Goal: Check status: Check status

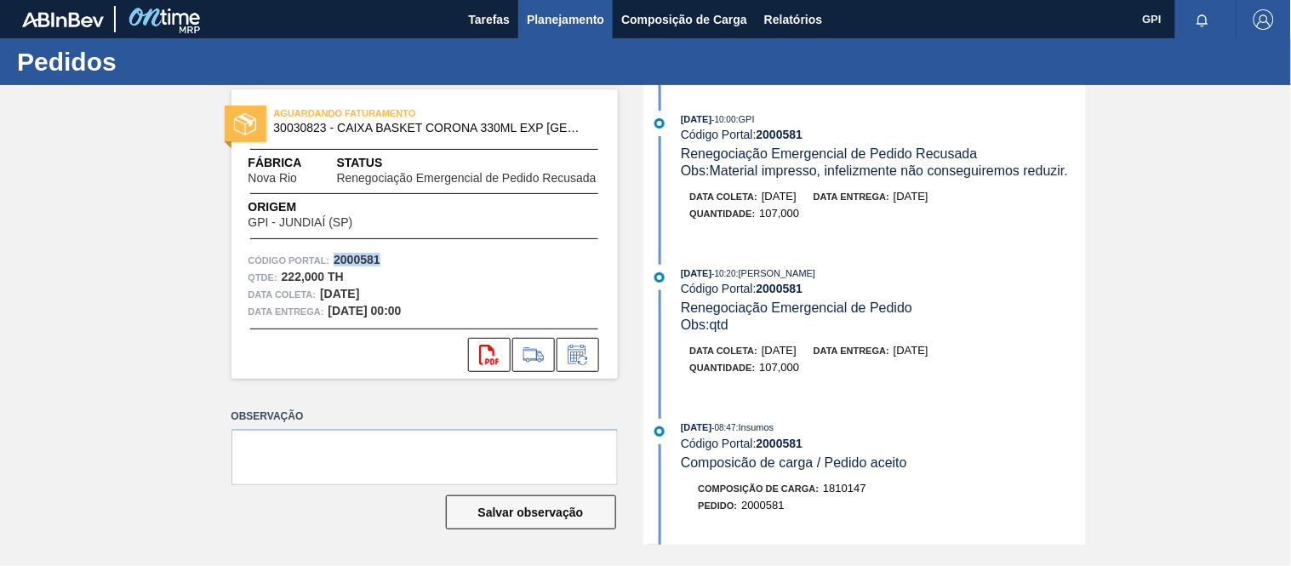
click at [555, 17] on span "Planejamento" at bounding box center [565, 19] width 77 height 20
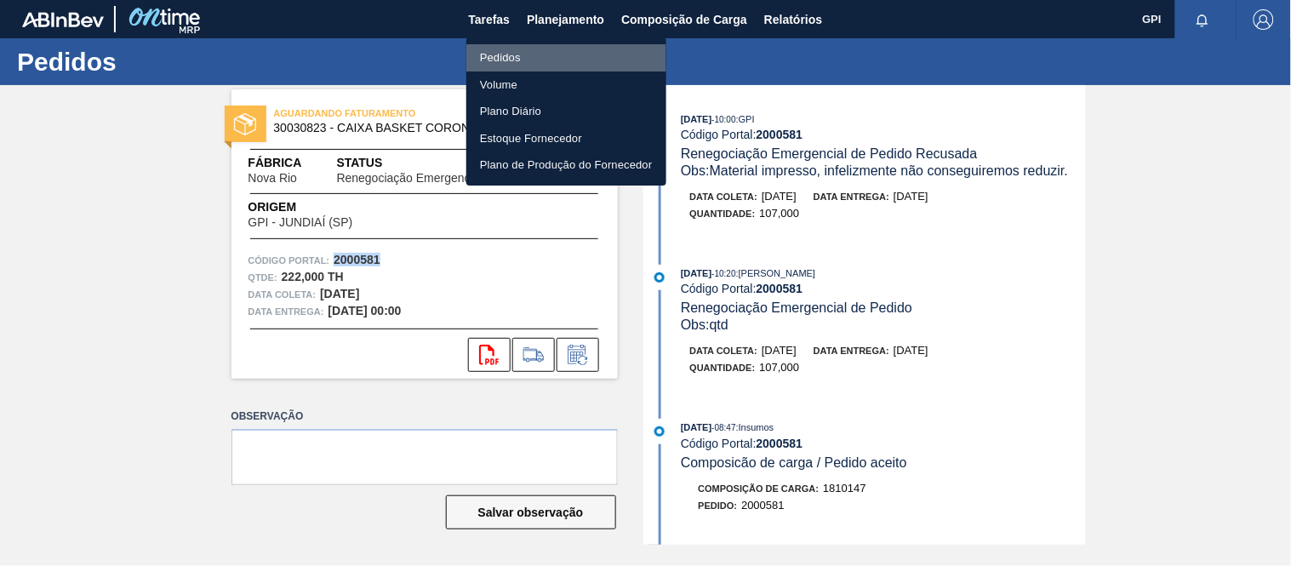
click at [520, 48] on li "Pedidos" at bounding box center [567, 57] width 200 height 27
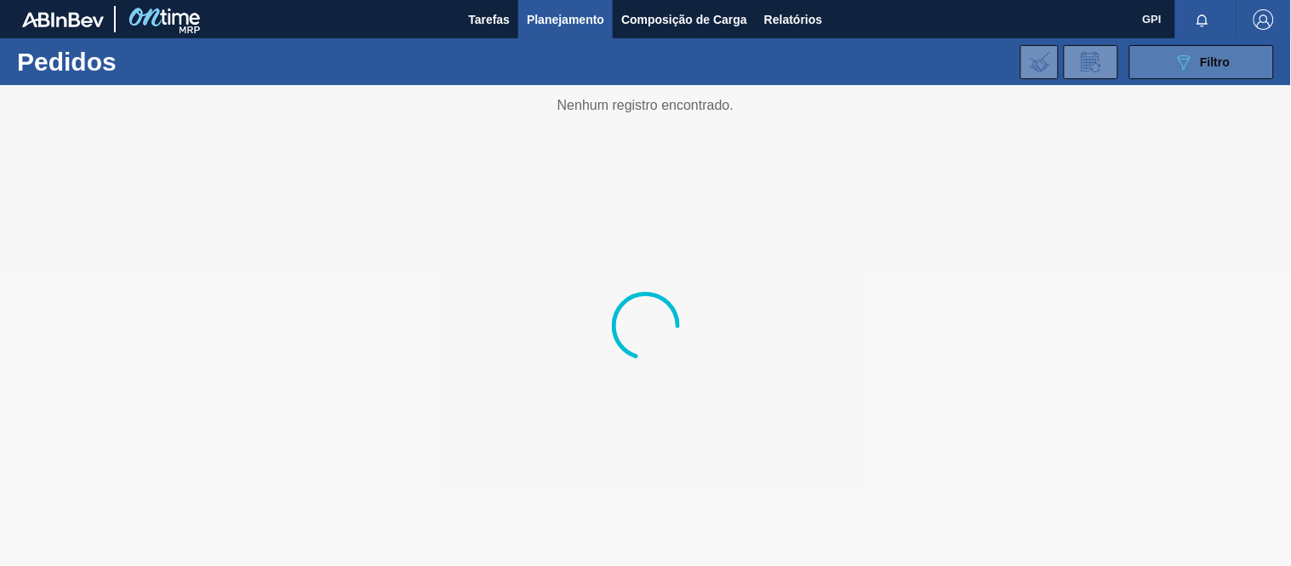
click at [1159, 60] on button "089F7B8B-B2A5-4AFE-B5C0-19BA573D28AC Filtro" at bounding box center [1202, 62] width 145 height 34
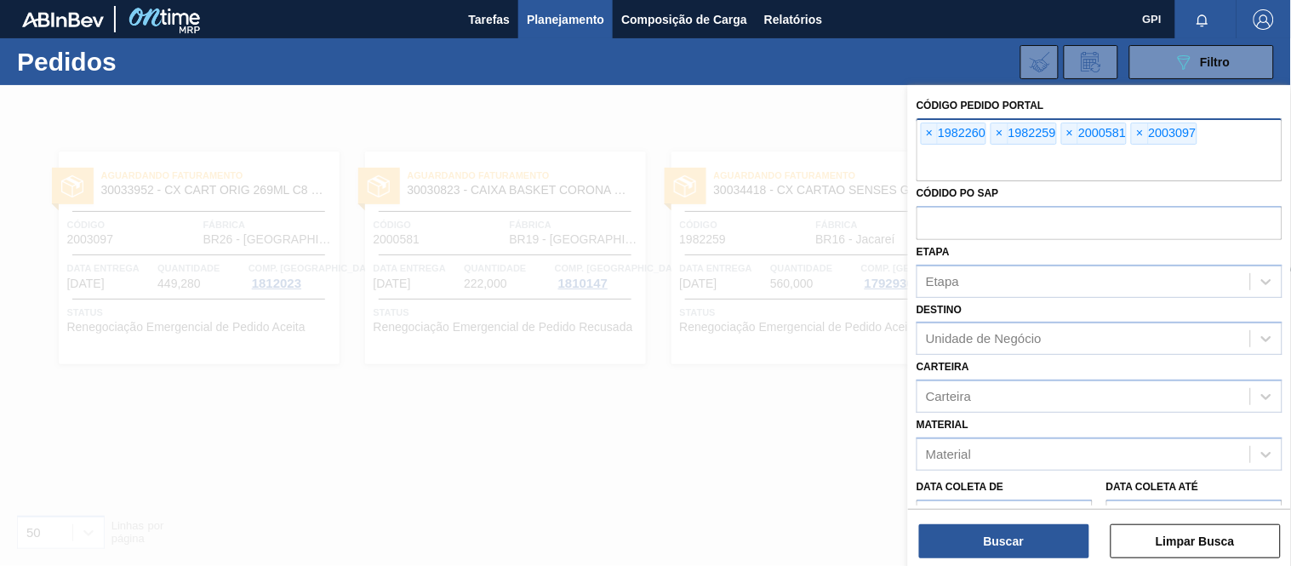
click at [921, 131] on div "× 1982260" at bounding box center [954, 134] width 66 height 22
click at [929, 132] on span "×" at bounding box center [930, 133] width 16 height 20
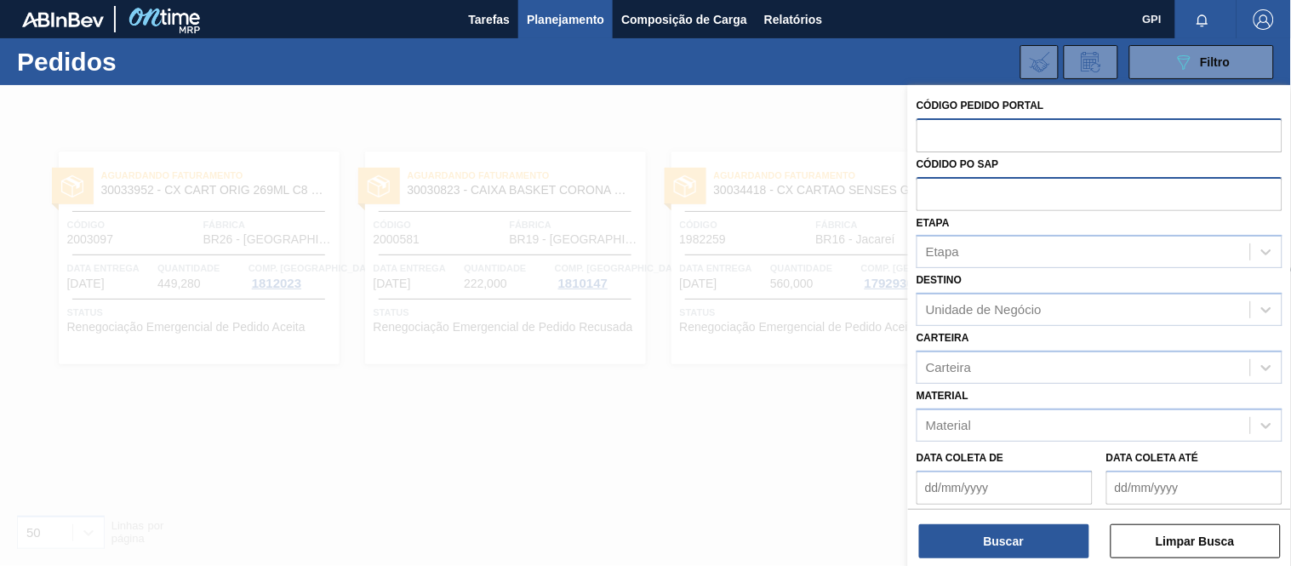
click at [964, 190] on input "text" at bounding box center [1100, 193] width 366 height 32
click at [982, 421] on div "Material" at bounding box center [1084, 425] width 333 height 25
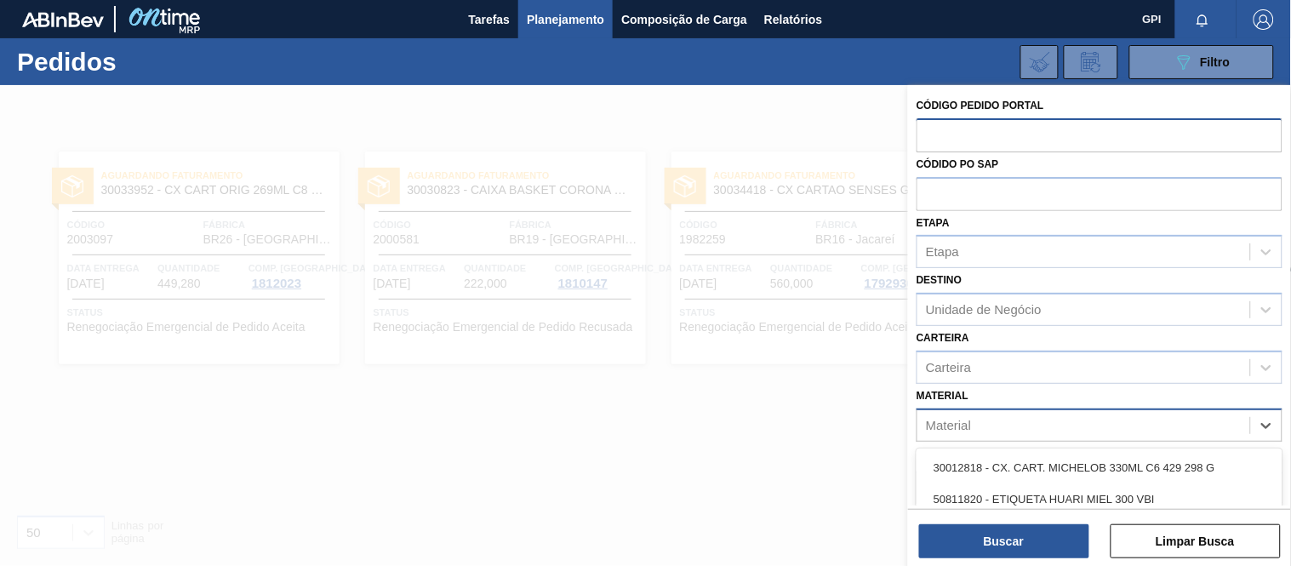
paste input "30030823"
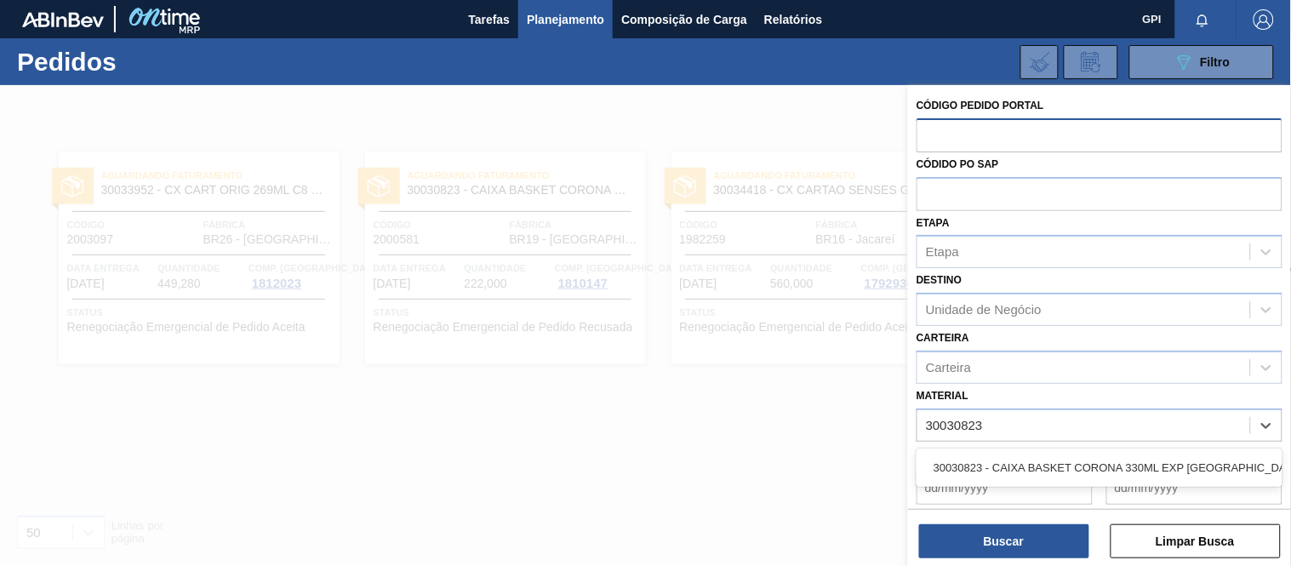
type input "30030823"
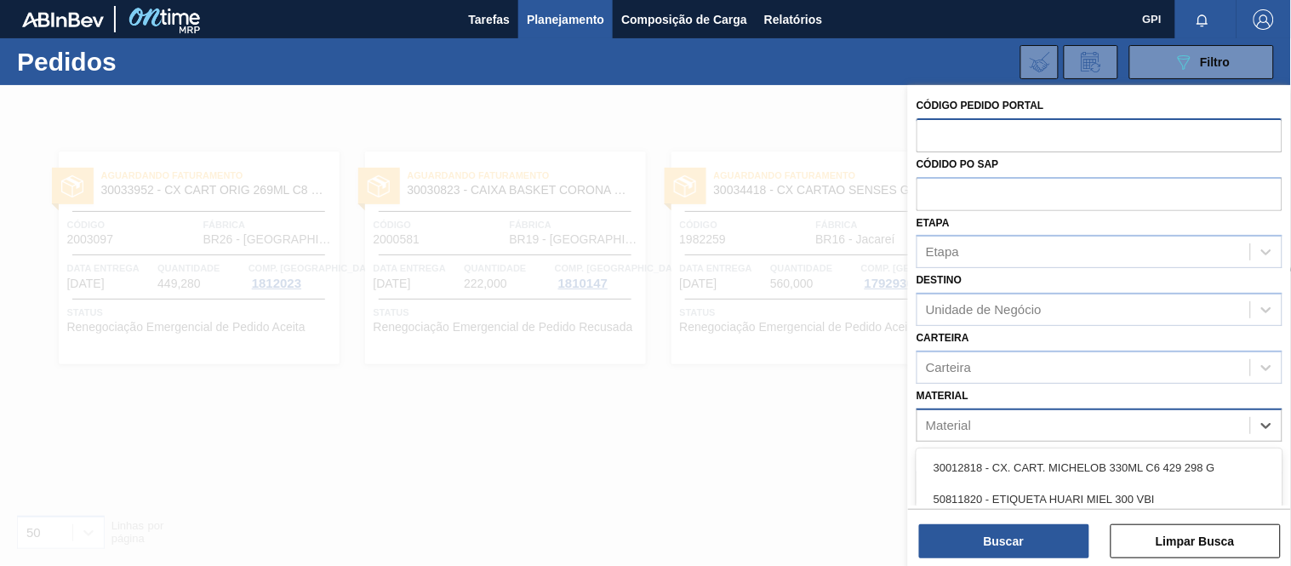
click at [1047, 418] on div "Material" at bounding box center [1084, 425] width 333 height 25
paste input "30030823"
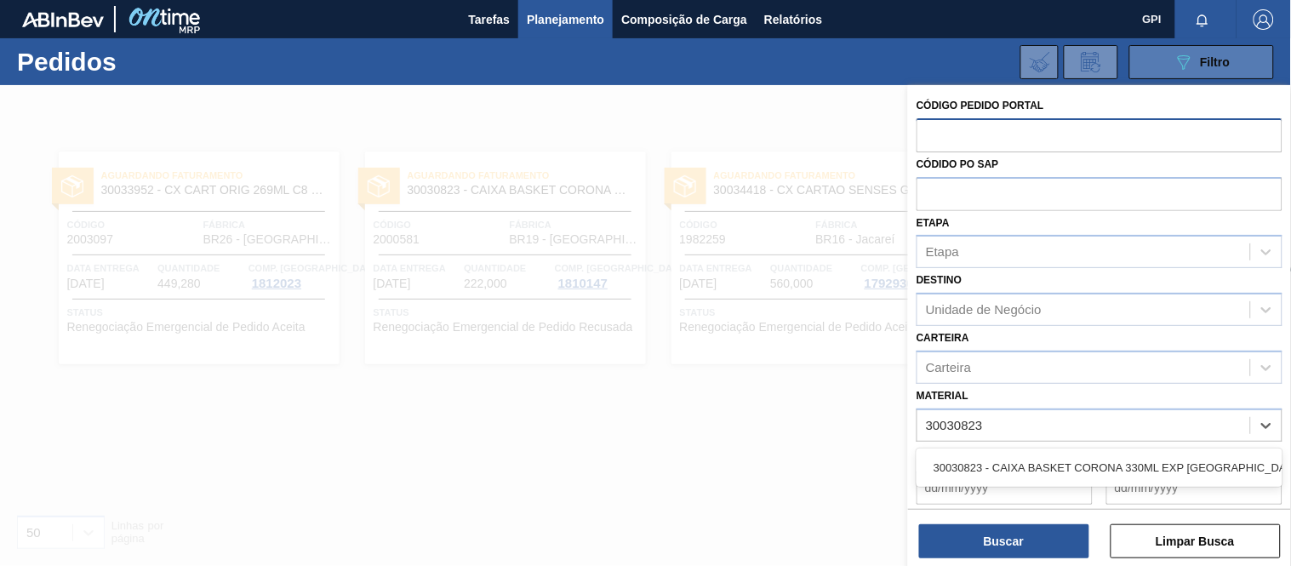
type input "30030823"
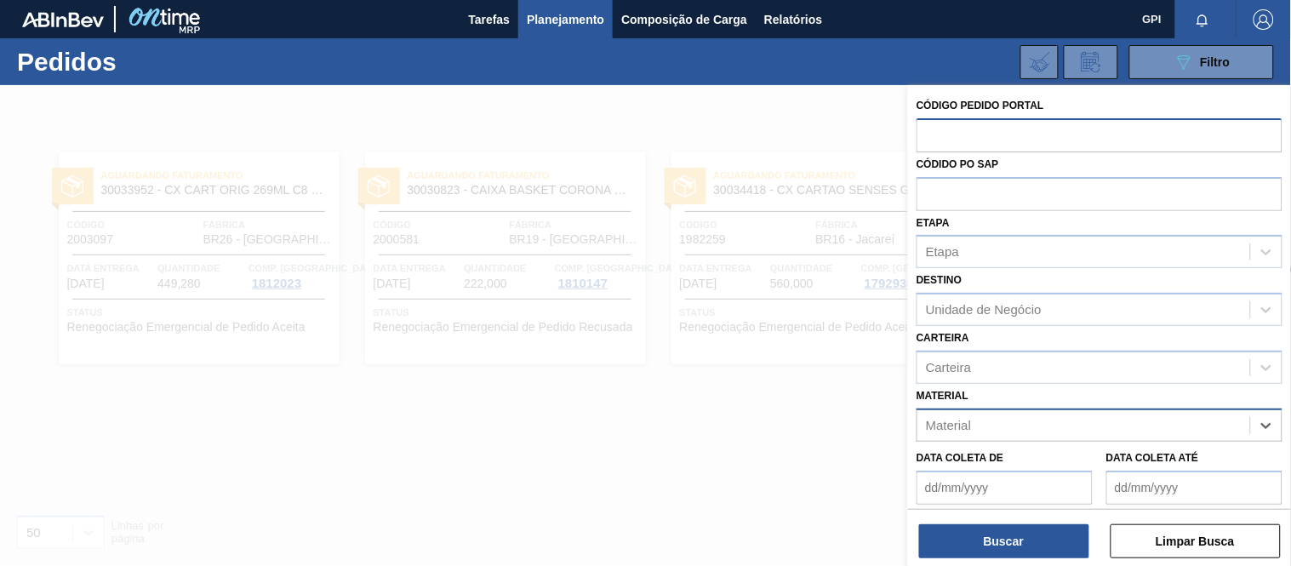
click at [943, 418] on div "Material" at bounding box center [948, 425] width 45 height 14
paste input "30030823"
type input "30030823"
click at [1067, 130] on input "text" at bounding box center [1100, 134] width 366 height 32
paste input "1998313"
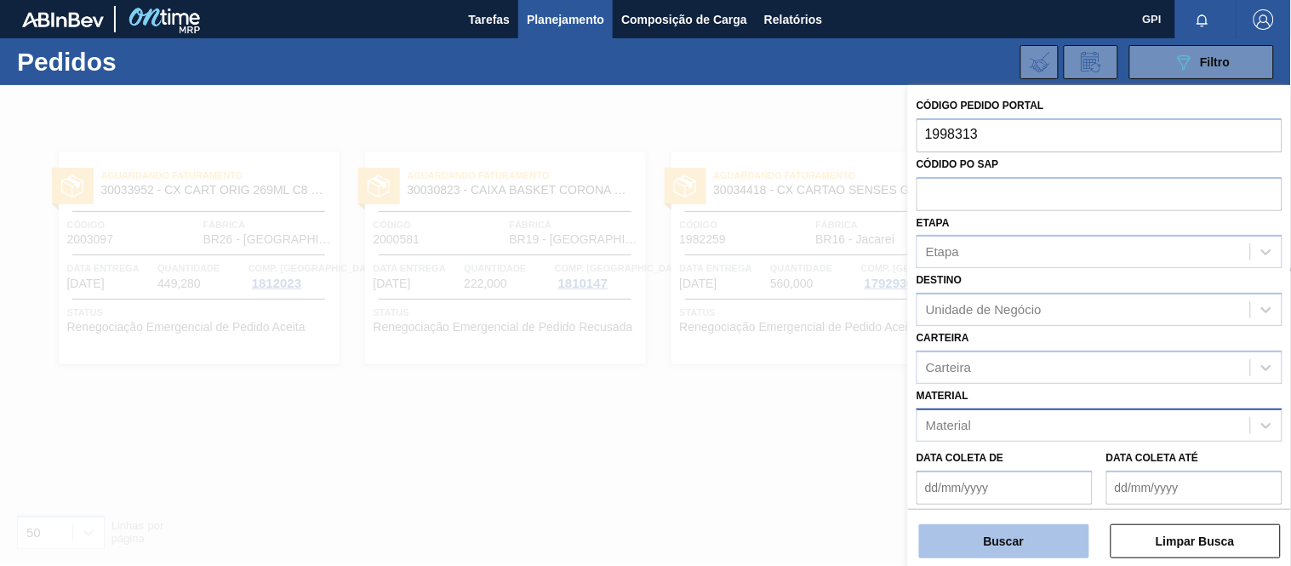
type input "1998313"
click at [993, 535] on button "Buscar" at bounding box center [1004, 541] width 170 height 34
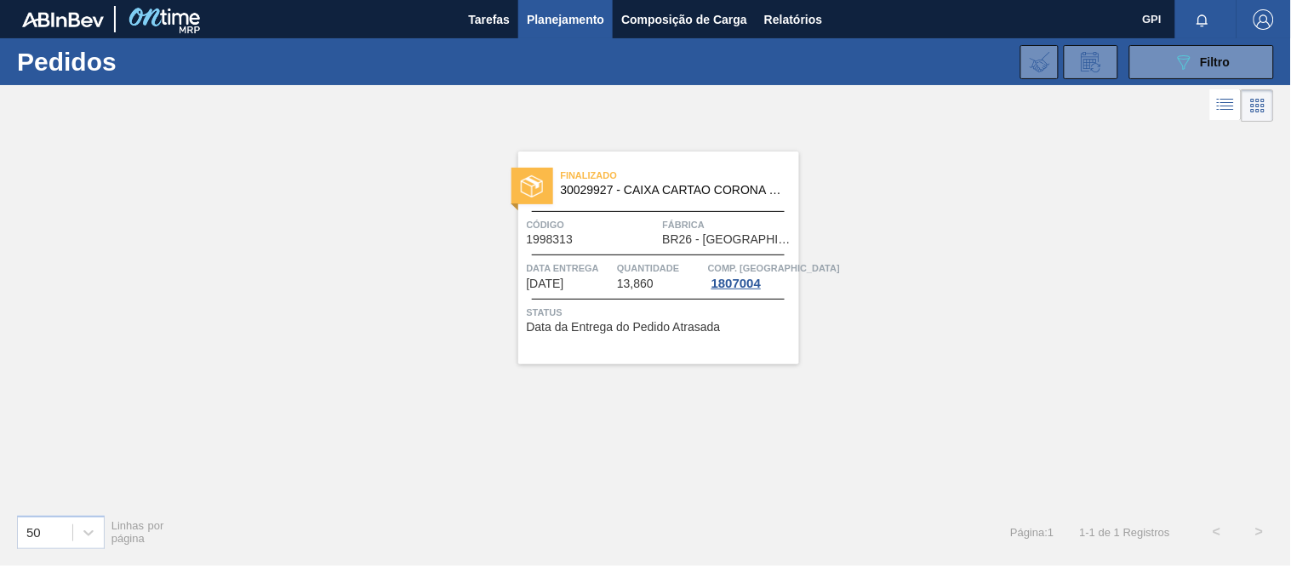
click at [613, 225] on span "Código" at bounding box center [593, 224] width 132 height 17
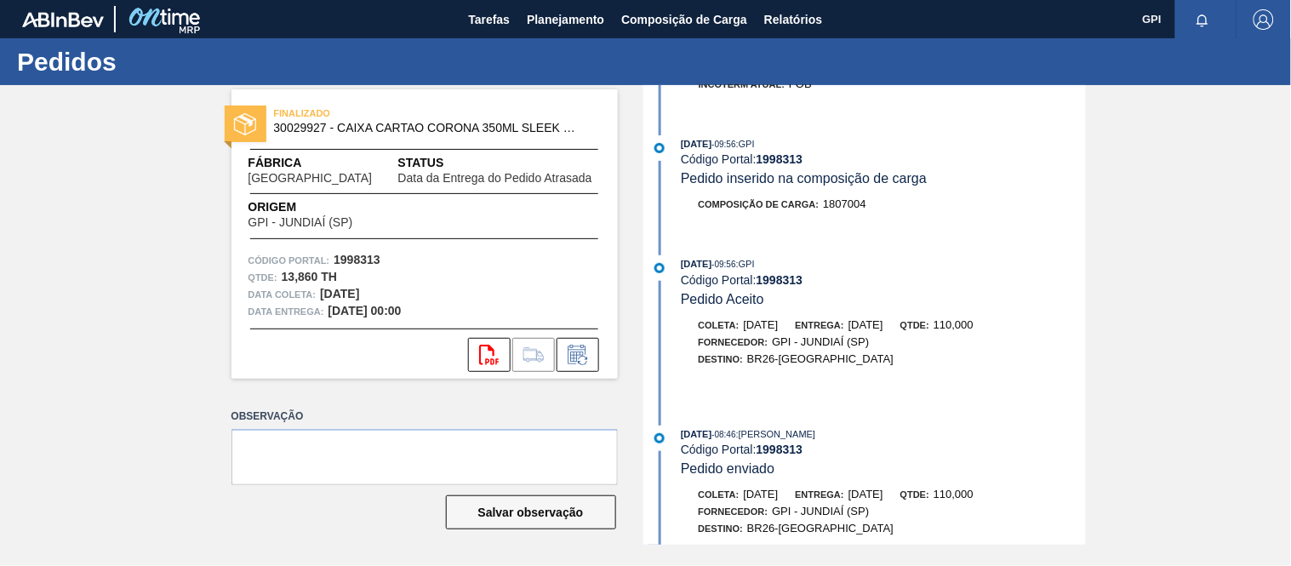
scroll to position [2350, 0]
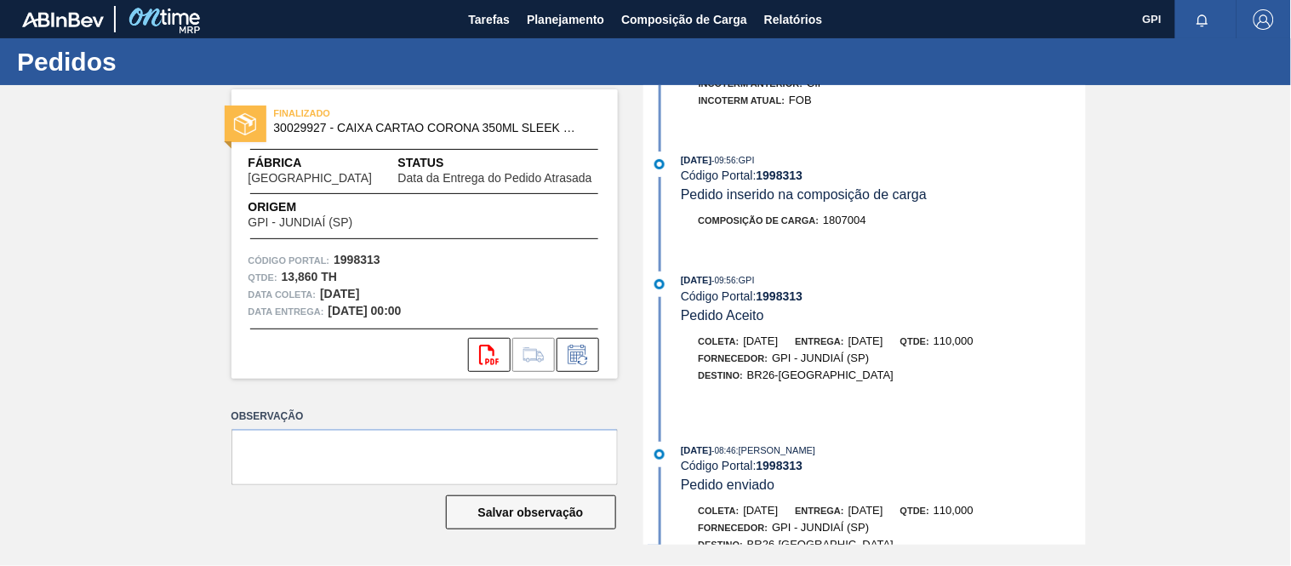
click at [367, 252] on div "Código Portal: 1998313" at bounding box center [425, 260] width 352 height 17
copy strong "1998313"
drag, startPoint x: 1085, startPoint y: 486, endPoint x: 1081, endPoint y: 264, distance: 222.2
click at [1079, 268] on div "[DATE] 14:58 : PortalInsumos Código Portal: 1998313 Apresentação Nri: 000003280…" at bounding box center [867, 315] width 438 height 460
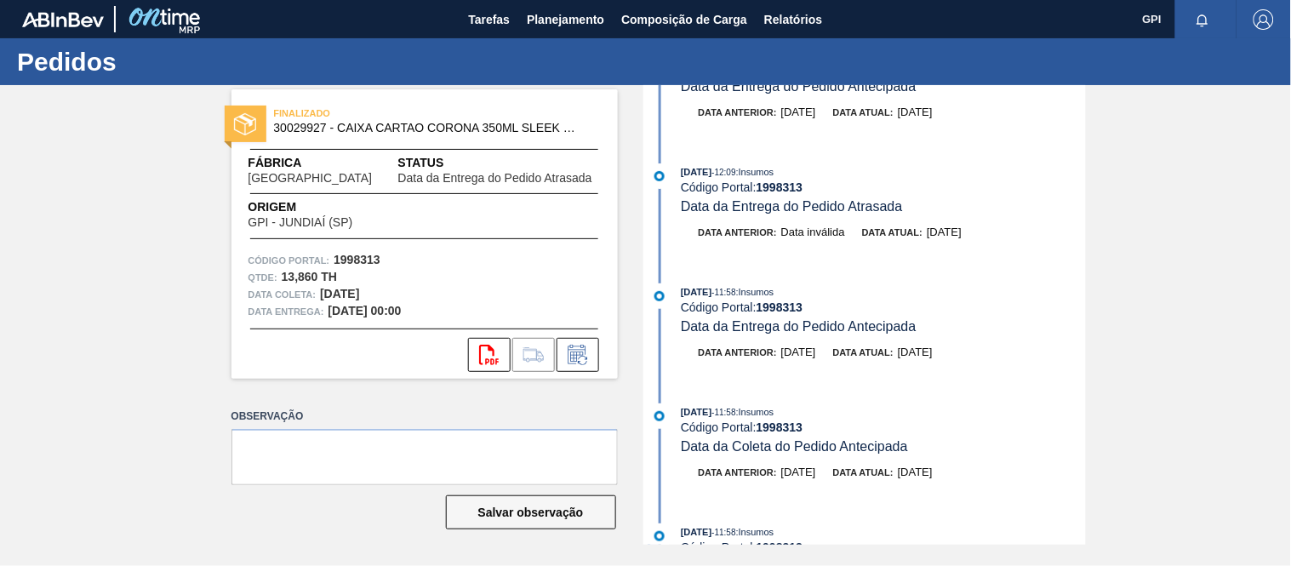
scroll to position [0, 0]
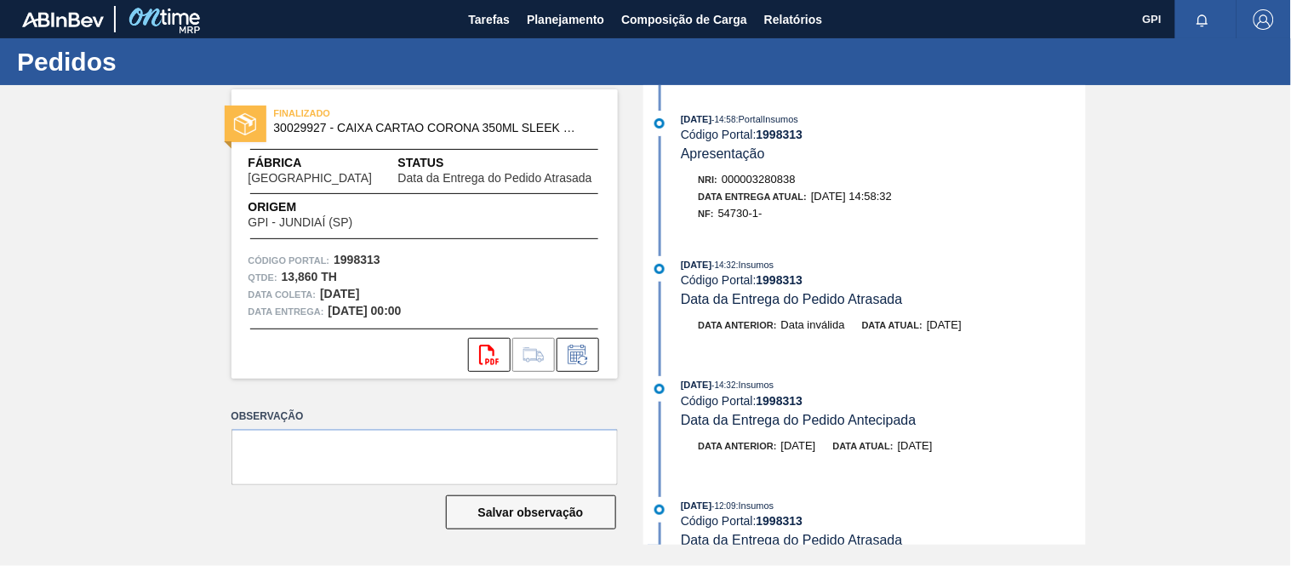
click at [741, 210] on span "54730-1-" at bounding box center [741, 213] width 44 height 13
copy span "54730"
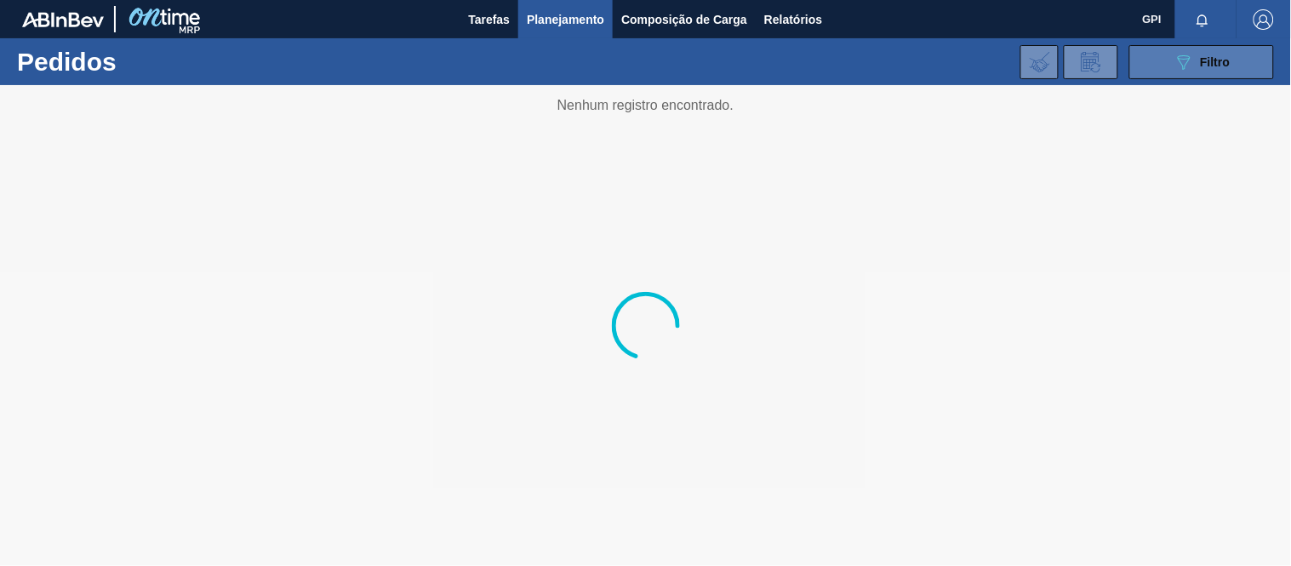
click at [1238, 69] on button "089F7B8B-B2A5-4AFE-B5C0-19BA573D28AC Filtro" at bounding box center [1202, 62] width 145 height 34
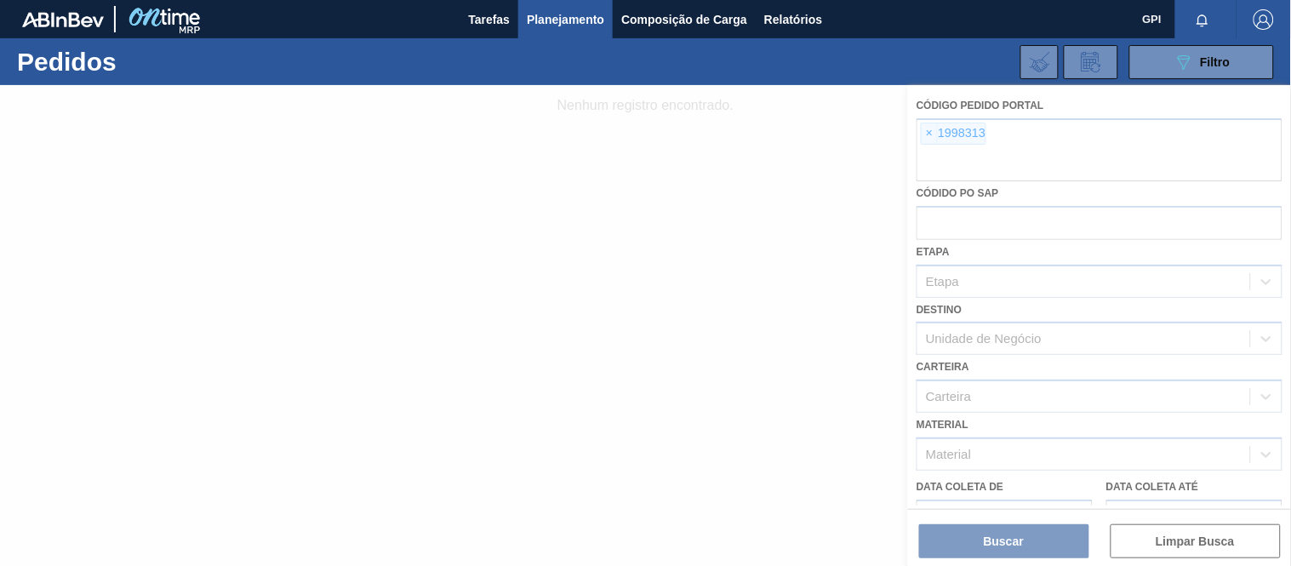
click at [1028, 157] on div at bounding box center [645, 325] width 1291 height 481
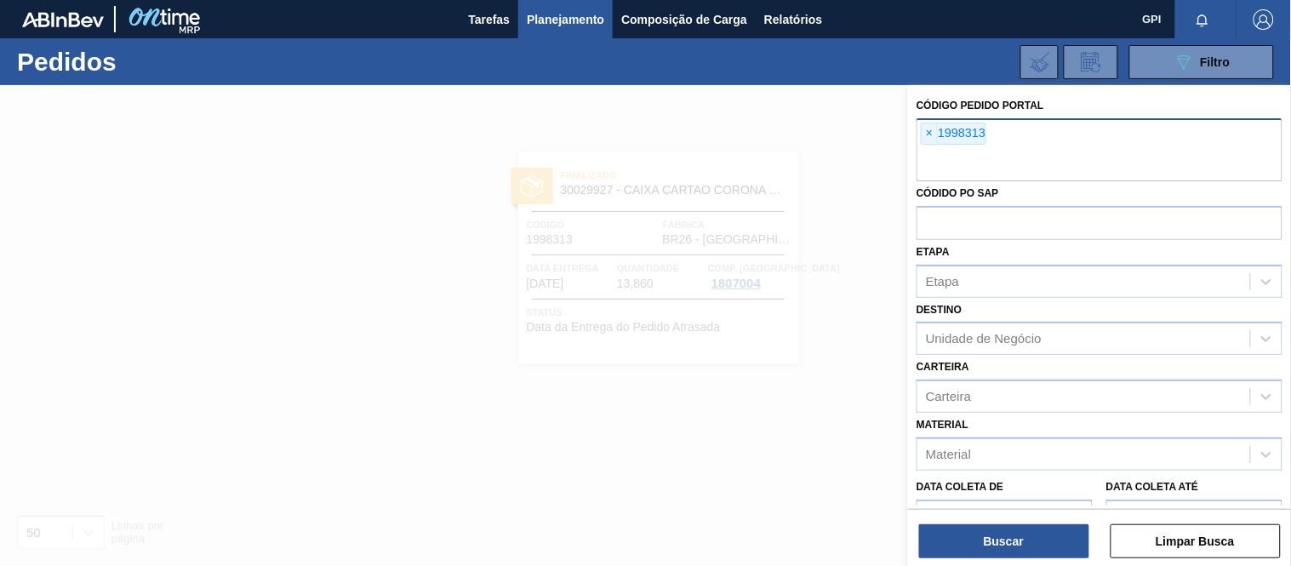
click at [968, 162] on input "text" at bounding box center [1100, 165] width 366 height 32
paste input "1998313"
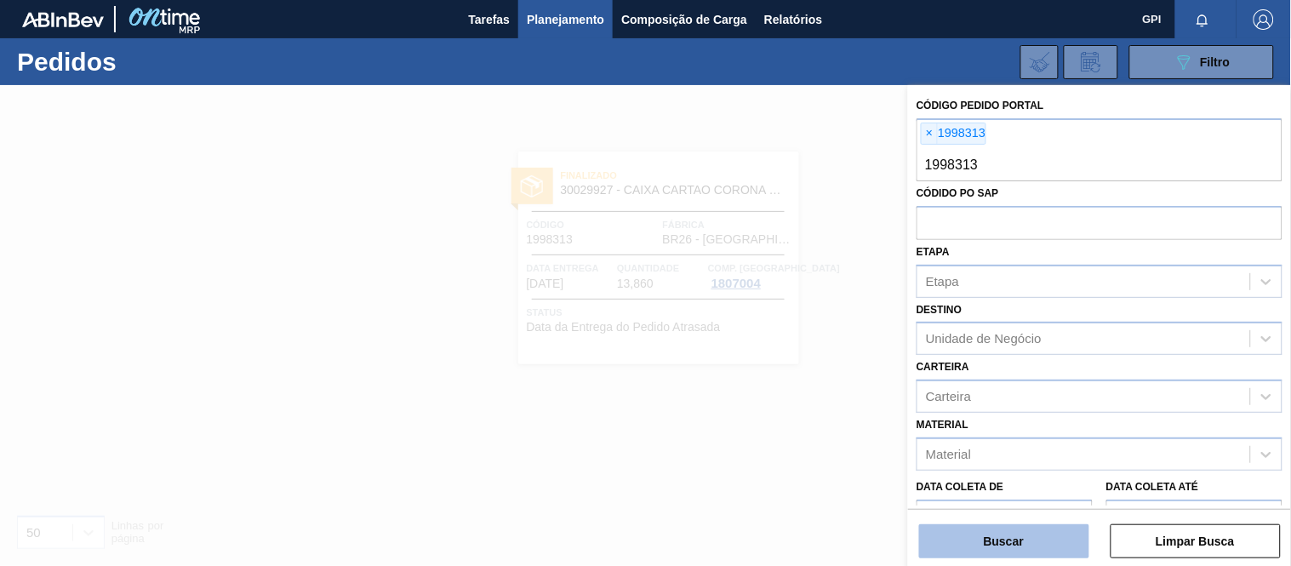
type input "1998313"
click at [1030, 539] on button "Buscar" at bounding box center [1004, 541] width 170 height 34
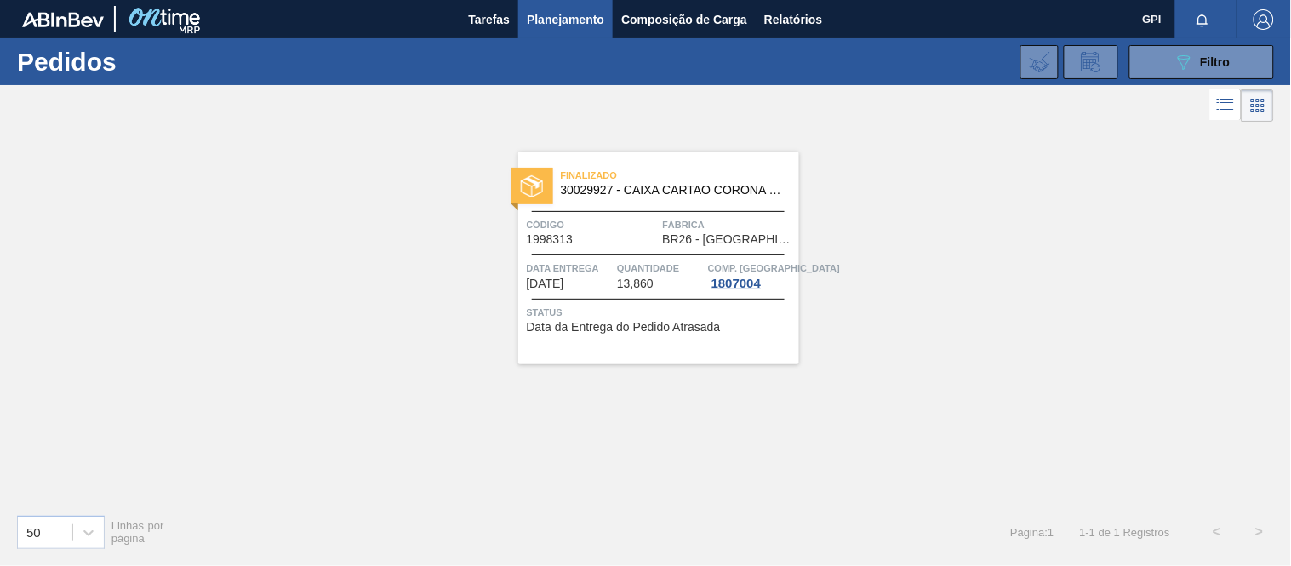
click at [617, 253] on div "Finalizado 30029927 - CAIXA CARTAO CORONA 350ML SLEEK C8 PY Código 1998313 Fábr…" at bounding box center [658, 258] width 281 height 213
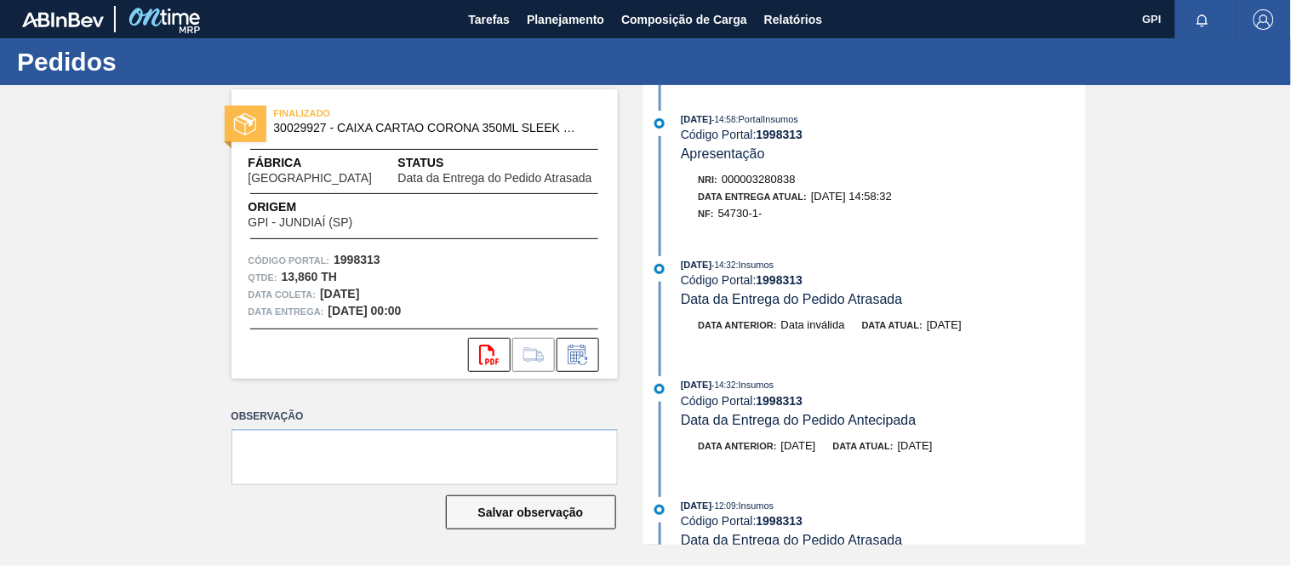
click at [734, 210] on span "54730-1-" at bounding box center [741, 213] width 44 height 13
click at [733, 210] on span "54730-1-" at bounding box center [741, 213] width 44 height 13
copy span "54730"
drag, startPoint x: 1083, startPoint y: 116, endPoint x: 1076, endPoint y: 175, distance: 59.1
click at [1085, 166] on div "[DATE] 14:58 : PortalInsumos Código Portal: 1998313 Apresentação Nri: 000003280…" at bounding box center [867, 315] width 438 height 460
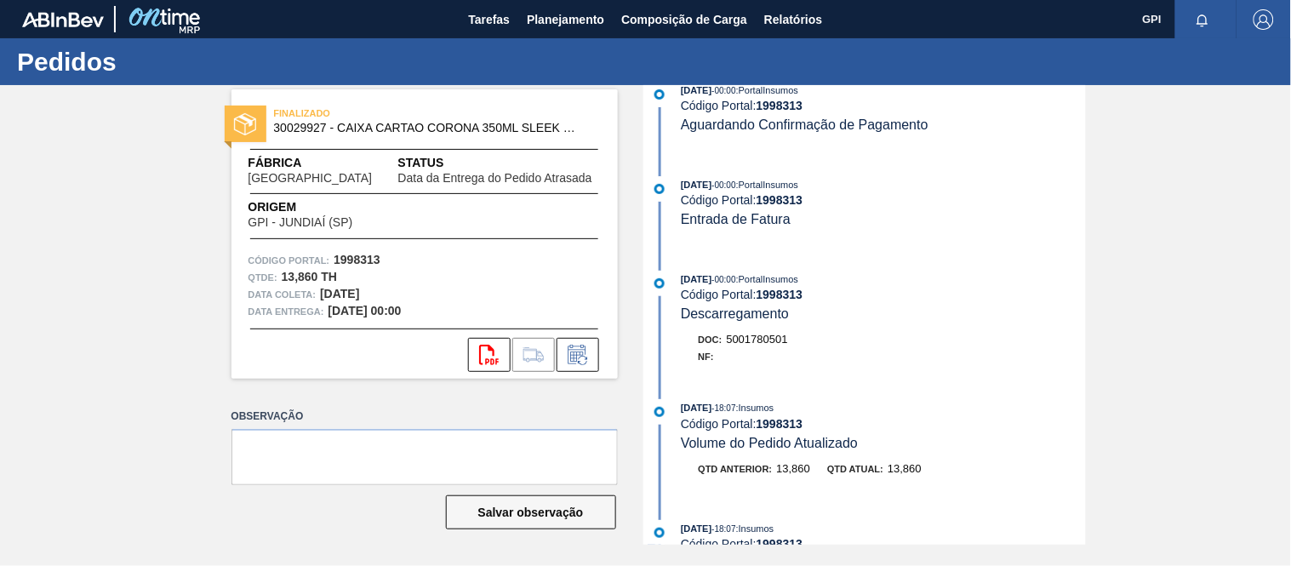
scroll to position [1133, 0]
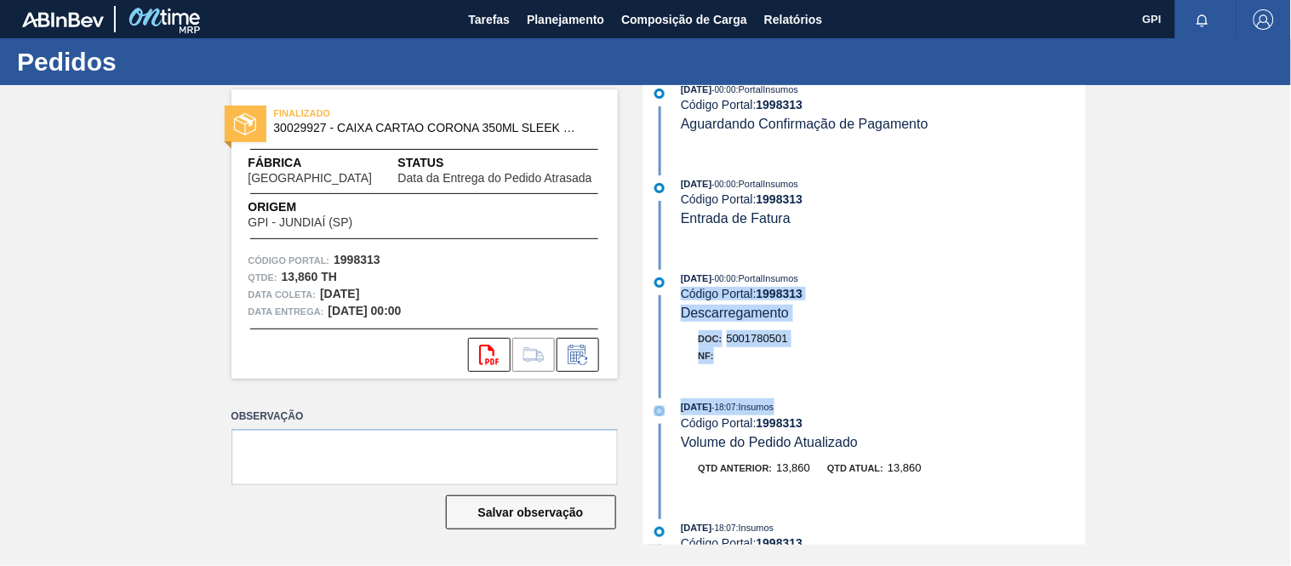
drag, startPoint x: 1083, startPoint y: 281, endPoint x: 1090, endPoint y: 430, distance: 149.1
click at [1090, 430] on div "FINALIZADO 30029927 - CAIXA CARTAO CORONA 350ML SLEEK C8 PY Fábrica [GEOGRAPHIC…" at bounding box center [645, 315] width 1291 height 460
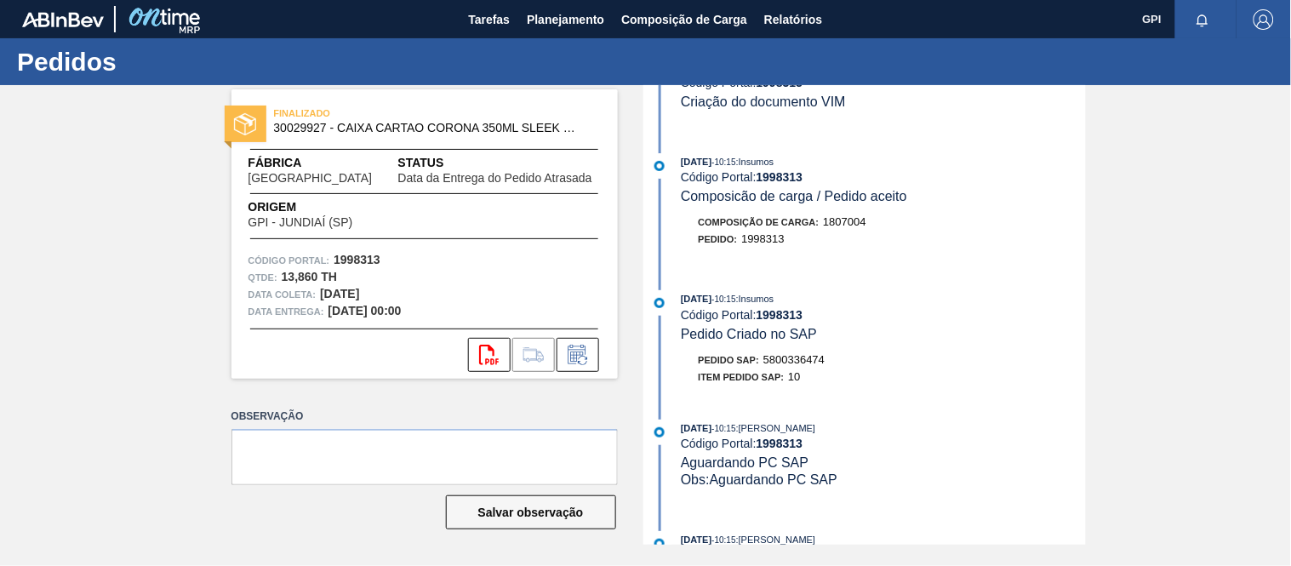
scroll to position [2602, 0]
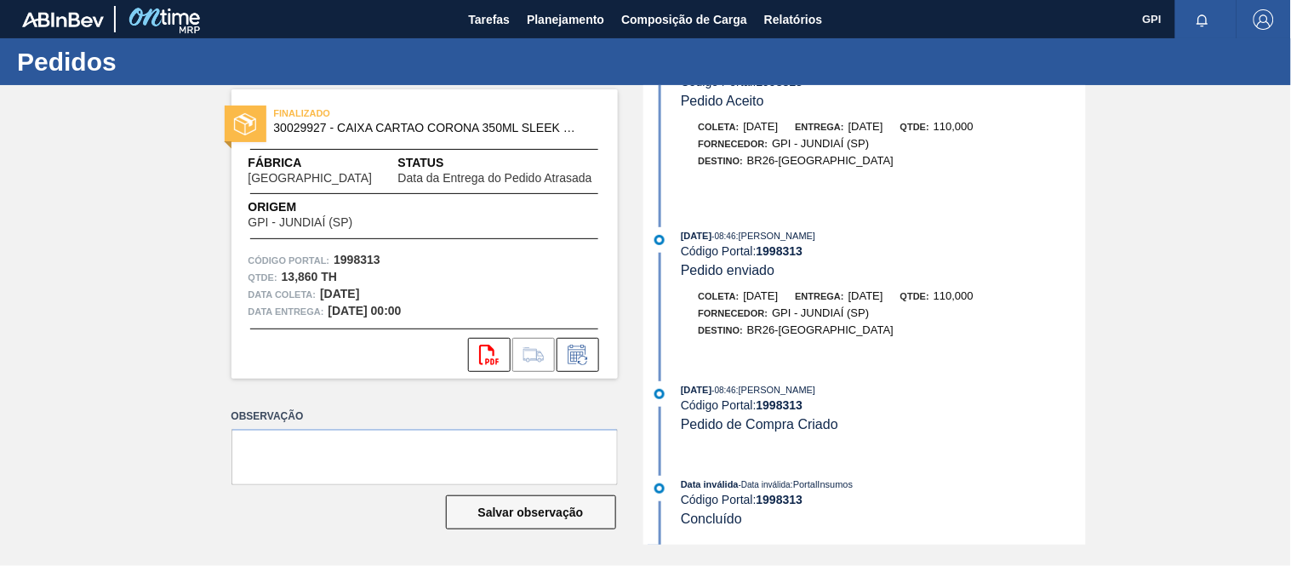
drag, startPoint x: 1083, startPoint y: 503, endPoint x: 1058, endPoint y: 167, distance: 337.2
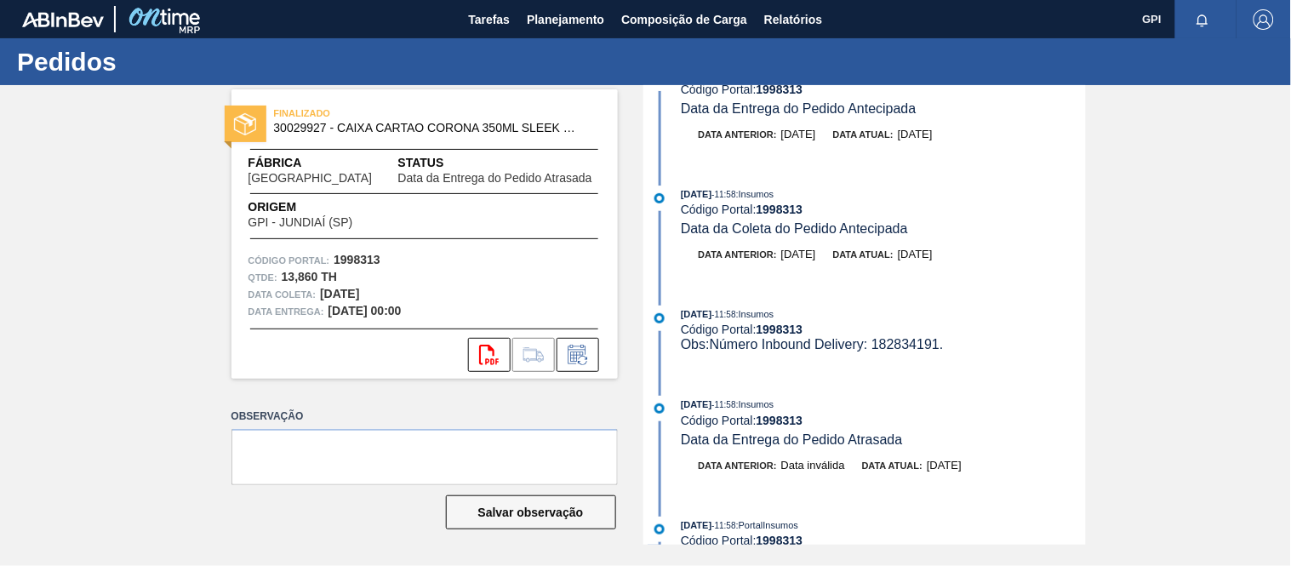
scroll to position [0, 0]
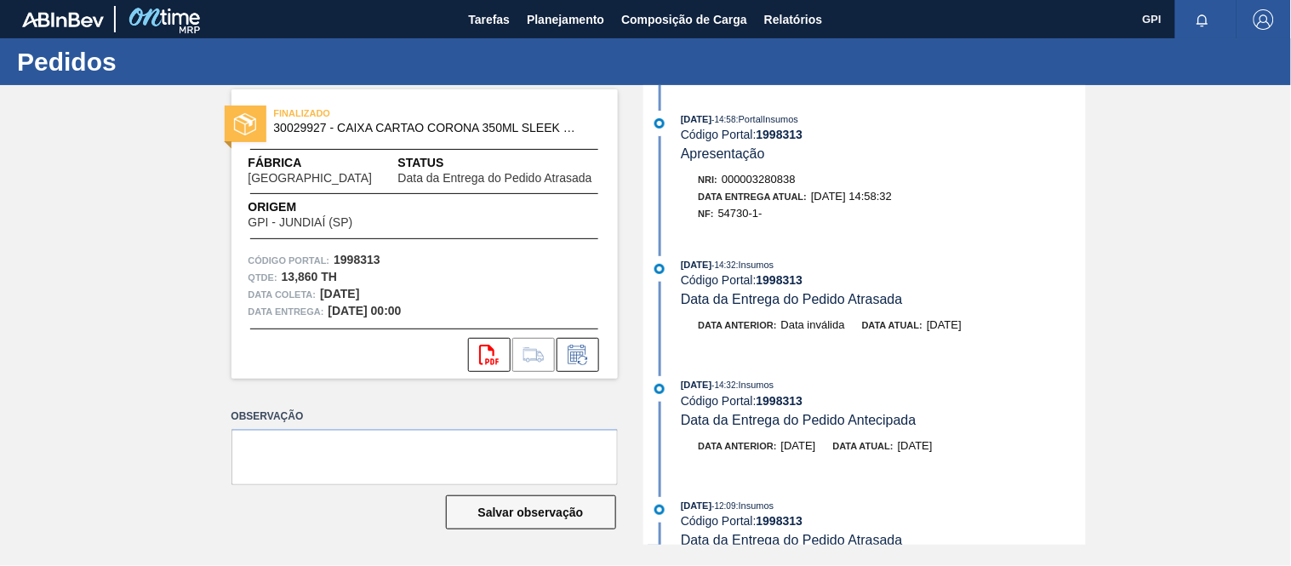
copy div "[DATE] 08:46 : [PERSON_NAME] Código Portal: 1998313 Pedido enviado Coleta: [DAT…"
click at [895, 214] on div "NF: 54730-1-" at bounding box center [892, 213] width 387 height 17
